Goal: Information Seeking & Learning: Find specific fact

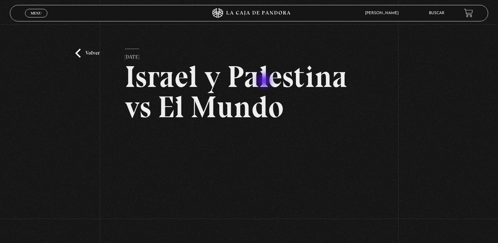
scroll to position [53, 0]
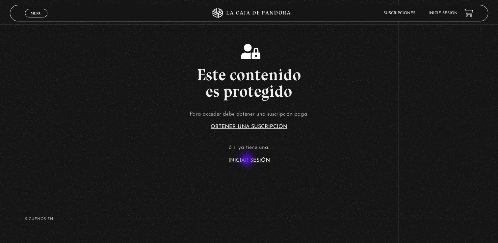
click at [247, 160] on link "Iniciar Sesión" at bounding box center [248, 160] width 41 height 5
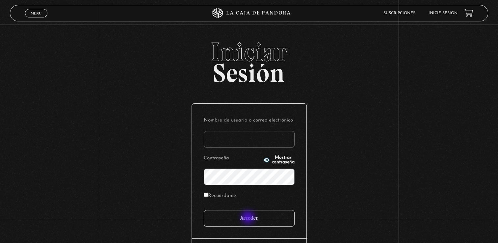
type input "[EMAIL_ADDRESS][DOMAIN_NAME]"
click at [248, 218] on input "Acceder" at bounding box center [249, 218] width 91 height 16
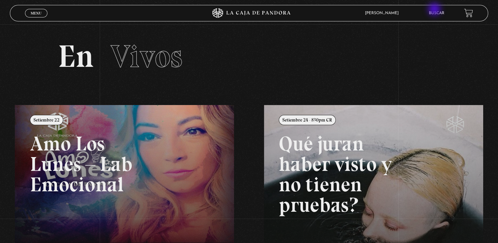
click at [435, 10] on li "Buscar" at bounding box center [436, 13] width 15 height 10
click at [436, 13] on link "Buscar" at bounding box center [436, 13] width 15 height 4
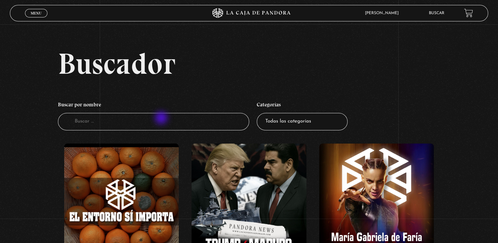
click at [162, 118] on input "Buscador" at bounding box center [153, 121] width 191 height 17
type input "[GEOGRAPHIC_DATA] y [GEOGRAPHIC_DATA]"
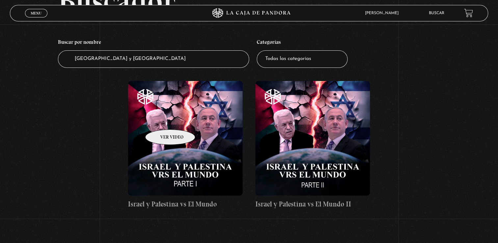
scroll to position [66, 0]
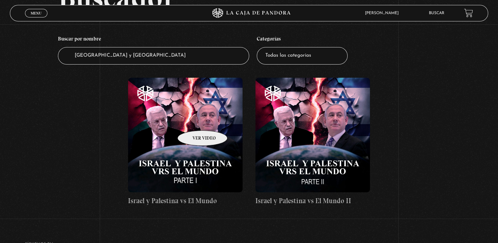
click at [194, 120] on figure at bounding box center [185, 135] width 115 height 115
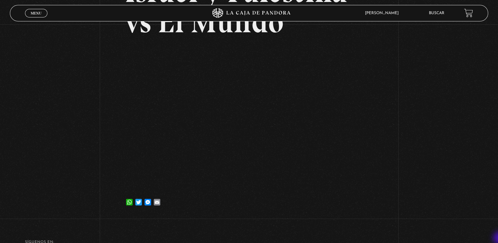
scroll to position [92, 0]
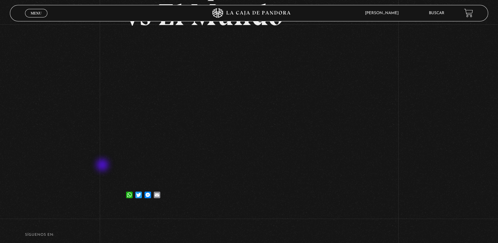
drag, startPoint x: 425, startPoint y: 260, endPoint x: 504, endPoint y: 260, distance: 78.3
click at [497, 242] on html "ingresar al sitio Ver Video Más Información Solicitar Por favor coloque su disp…" at bounding box center [249, 105] width 498 height 394
